Goal: Feedback & Contribution: Submit feedback/report problem

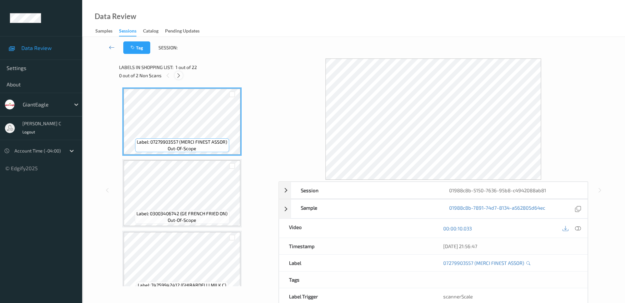
click at [178, 73] on icon at bounding box center [179, 76] width 6 height 6
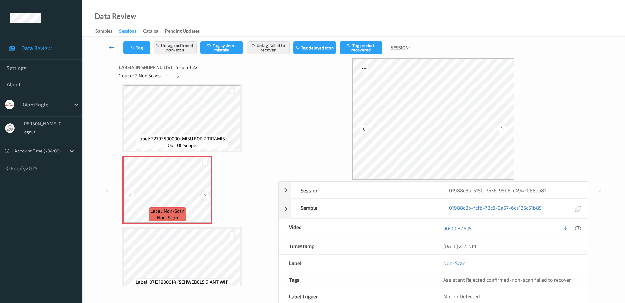
click at [204, 195] on icon at bounding box center [205, 196] width 6 height 6
click at [179, 76] on icon at bounding box center [178, 76] width 6 height 6
click at [207, 194] on icon at bounding box center [205, 196] width 6 height 6
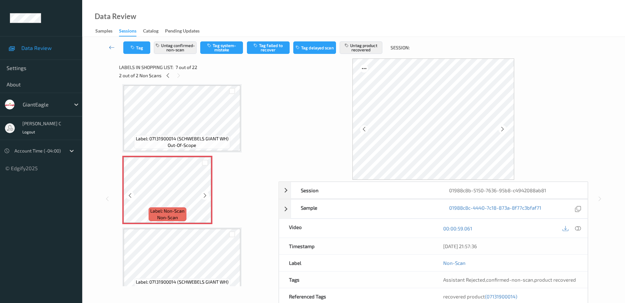
click at [207, 194] on icon at bounding box center [205, 196] width 6 height 6
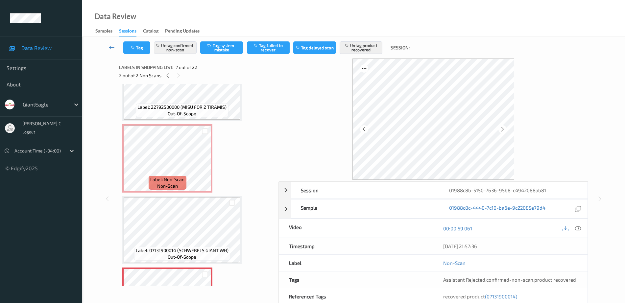
scroll to position [238, 0]
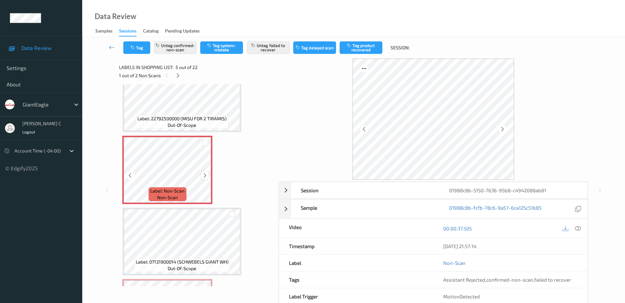
click at [202, 175] on icon at bounding box center [205, 175] width 6 height 6
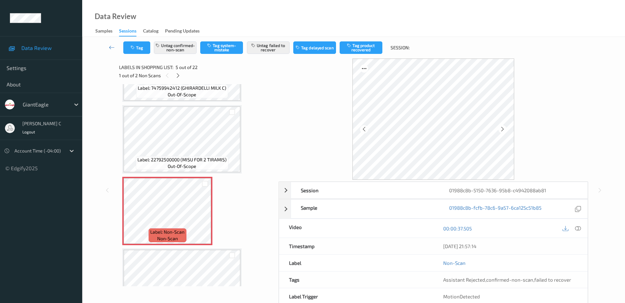
click at [184, 157] on span "Label: 22792500000 (MISU FOR 2 TIRAMIS)" at bounding box center [181, 159] width 89 height 7
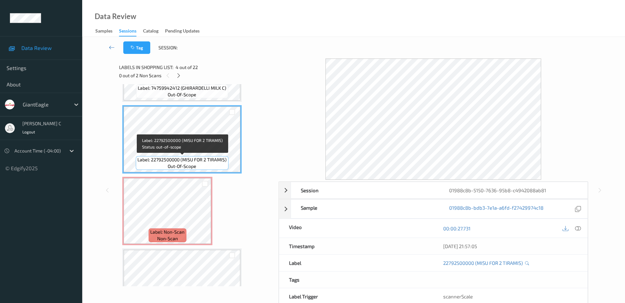
scroll to position [74, 0]
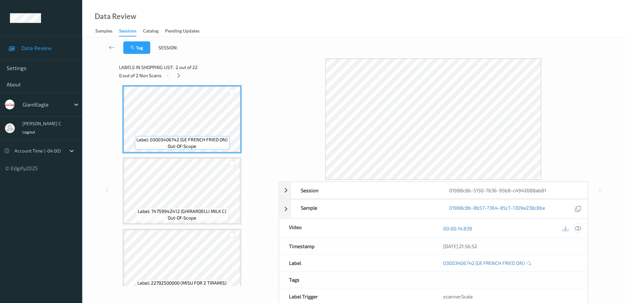
click at [579, 228] on icon at bounding box center [578, 228] width 6 height 6
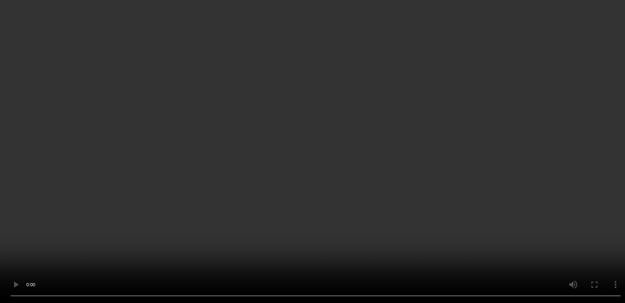
scroll to position [205, 0]
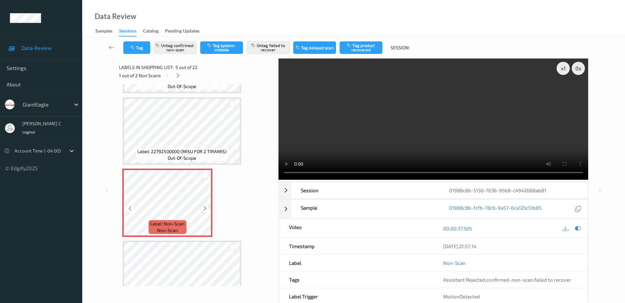
click at [206, 210] on icon at bounding box center [205, 208] width 6 height 6
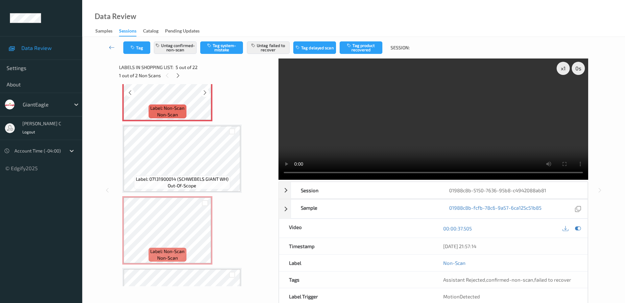
scroll to position [329, 0]
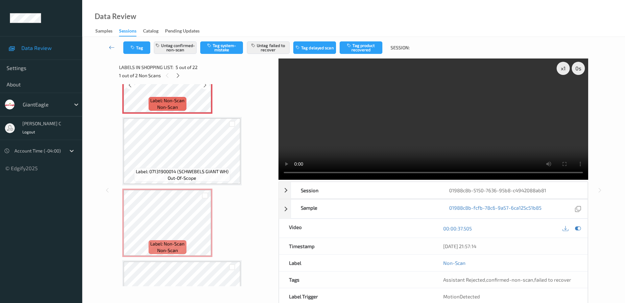
click at [173, 177] on span "out-of-scope" at bounding box center [182, 178] width 29 height 7
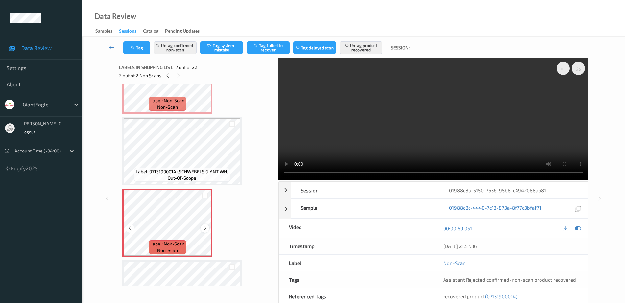
click at [205, 229] on icon at bounding box center [205, 228] width 6 height 6
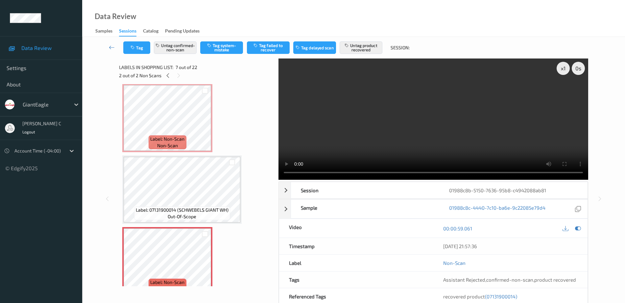
scroll to position [246, 0]
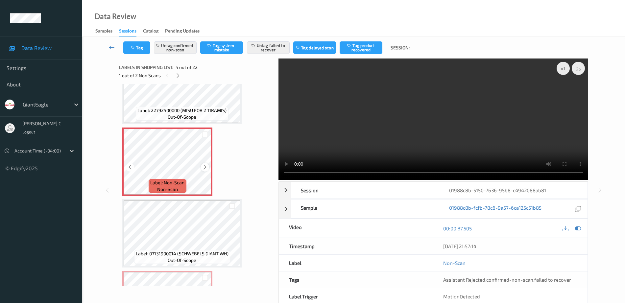
click at [204, 168] on icon at bounding box center [205, 167] width 6 height 6
click at [173, 114] on span "out-of-scope" at bounding box center [182, 117] width 29 height 7
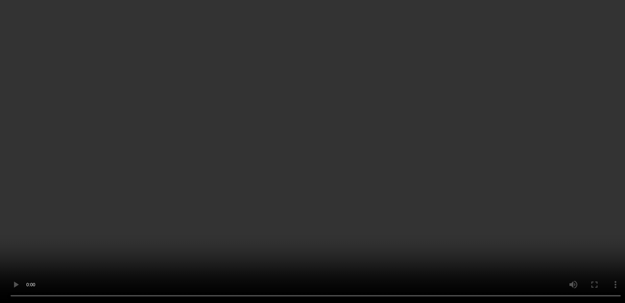
scroll to position [287, 0]
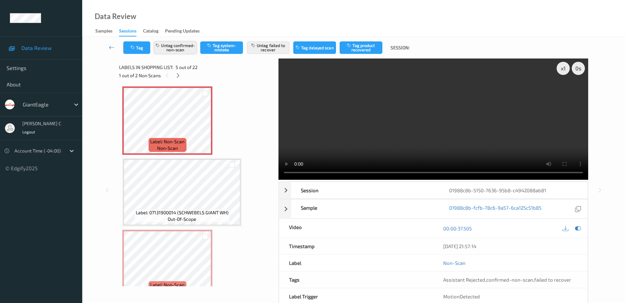
click at [172, 54] on button "Untag confirmed-non-scan" at bounding box center [175, 47] width 43 height 12
click at [266, 44] on button "Untag failed to recover" at bounding box center [268, 47] width 43 height 12
click at [223, 44] on button "Tag system-mistake" at bounding box center [221, 47] width 43 height 12
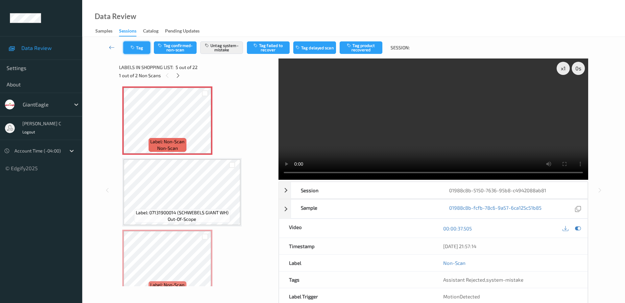
click at [135, 49] on icon "button" at bounding box center [133, 47] width 6 height 5
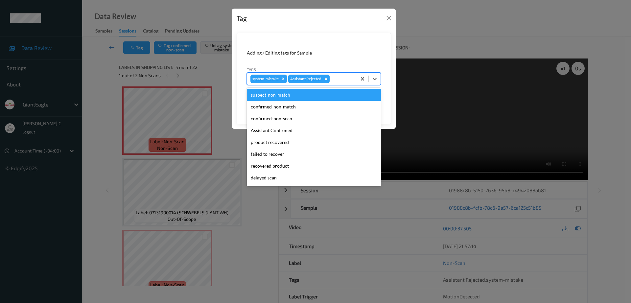
click at [338, 80] on div at bounding box center [342, 79] width 22 height 8
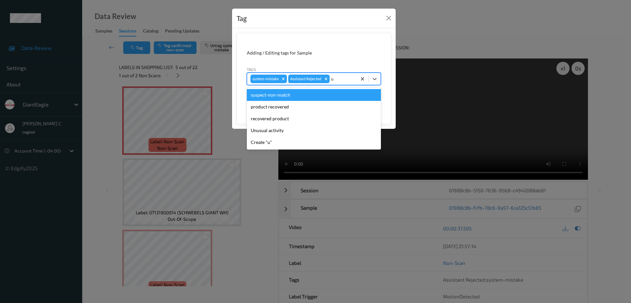
type input "un"
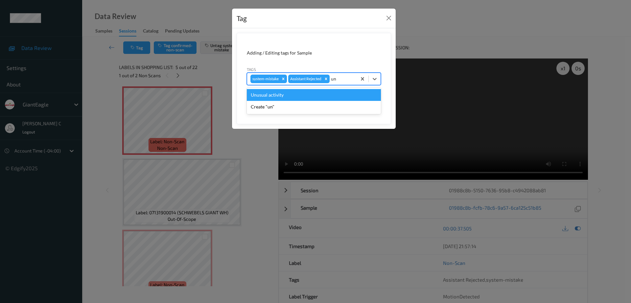
click at [288, 97] on div "Unusual activity" at bounding box center [314, 95] width 134 height 12
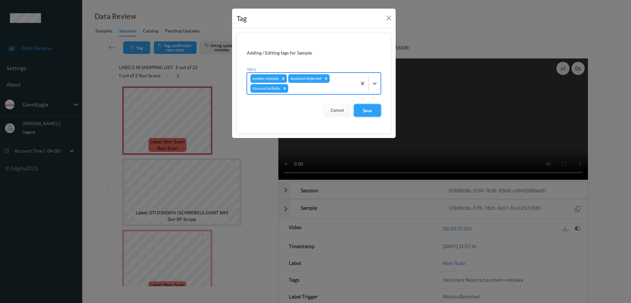
click at [365, 105] on button "Save" at bounding box center [367, 110] width 27 height 12
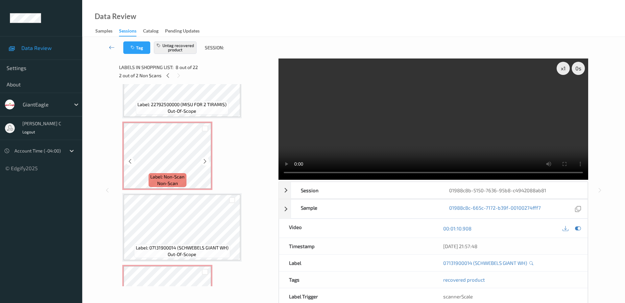
scroll to position [246, 0]
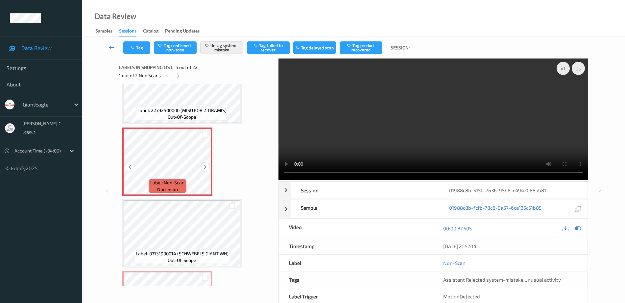
click at [205, 168] on icon at bounding box center [205, 167] width 6 height 6
click at [203, 168] on icon at bounding box center [205, 167] width 6 height 6
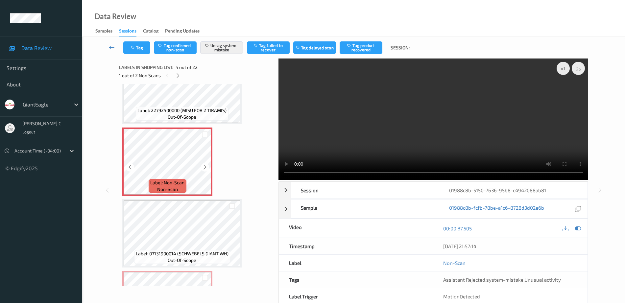
click at [203, 168] on icon at bounding box center [205, 167] width 6 height 6
